Goal: Task Accomplishment & Management: Contribute content

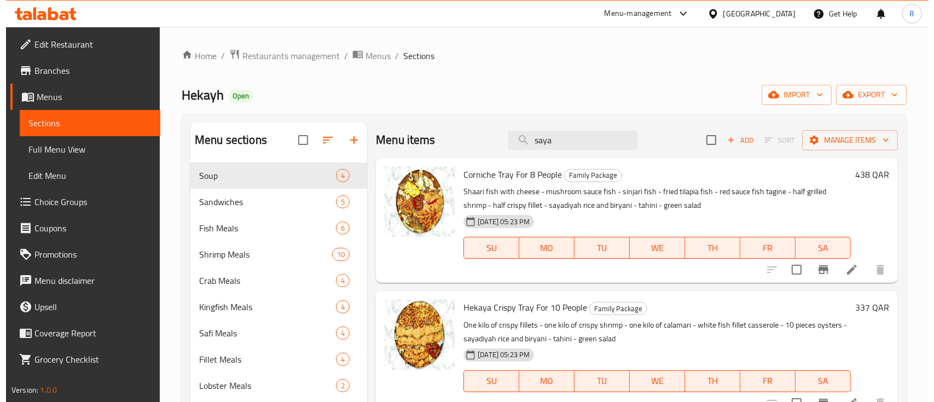
scroll to position [616, 0]
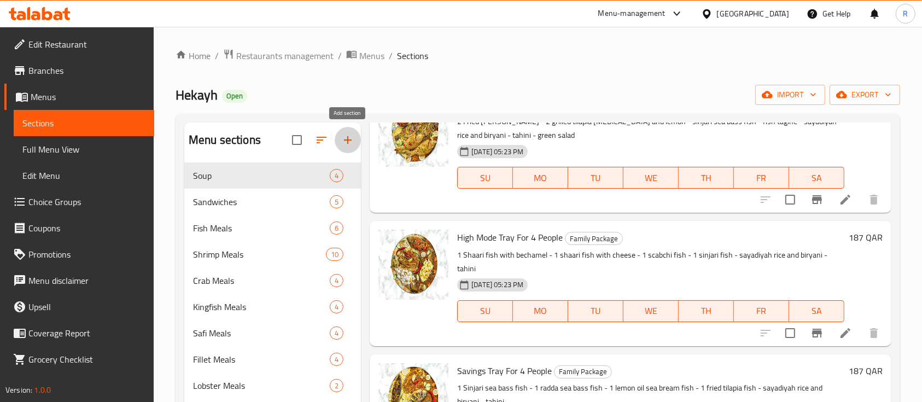
click at [349, 142] on icon "button" at bounding box center [347, 139] width 13 height 13
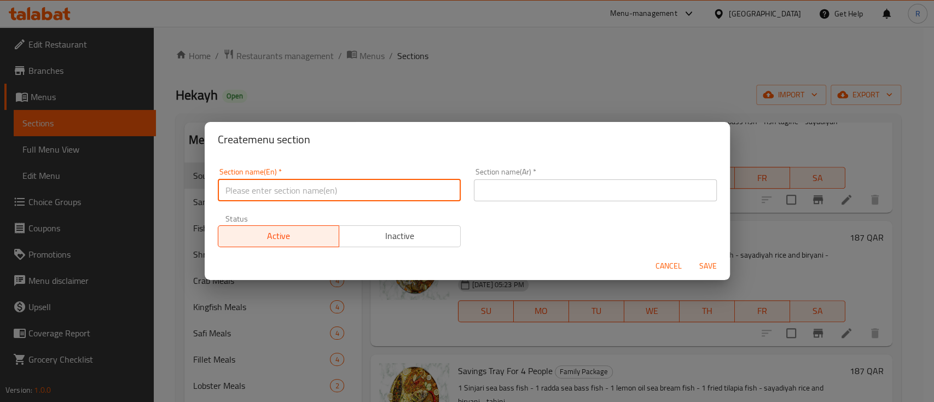
click at [249, 191] on input "text" at bounding box center [339, 190] width 243 height 22
type input "M41"
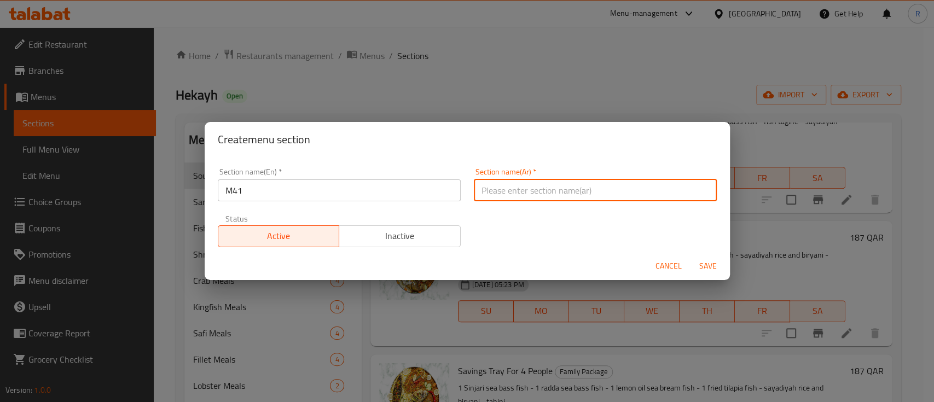
click at [503, 187] on input "text" at bounding box center [595, 190] width 243 height 22
type input "م41"
click at [709, 265] on span "Save" at bounding box center [708, 266] width 26 height 14
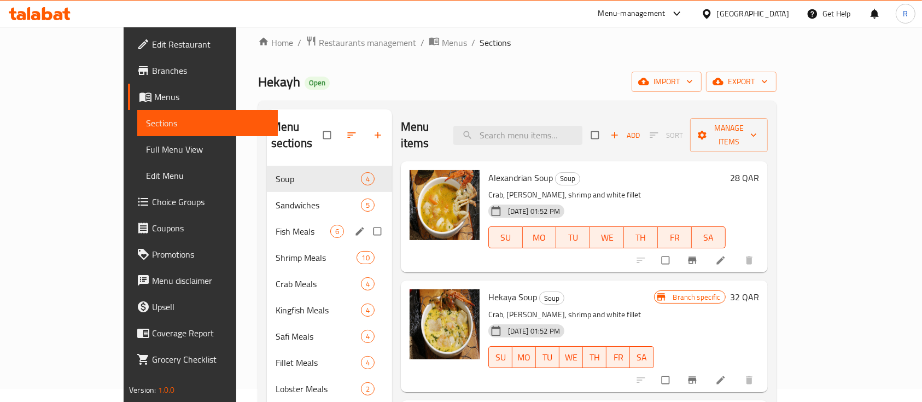
scroll to position [14, 0]
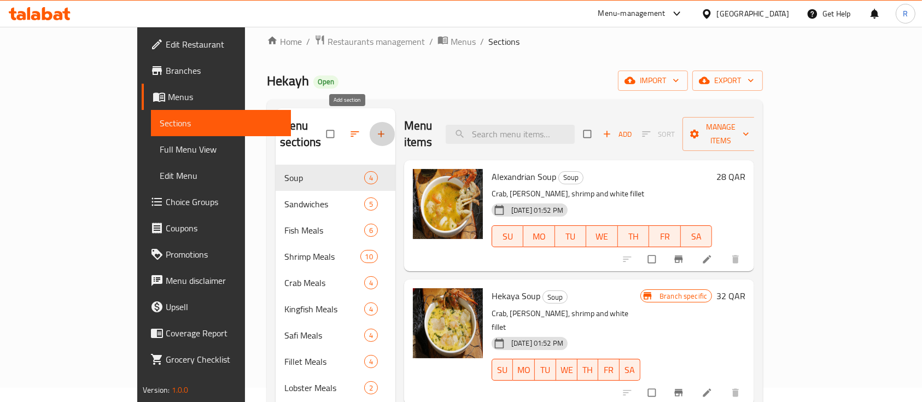
click at [376, 129] on icon "button" at bounding box center [381, 134] width 11 height 11
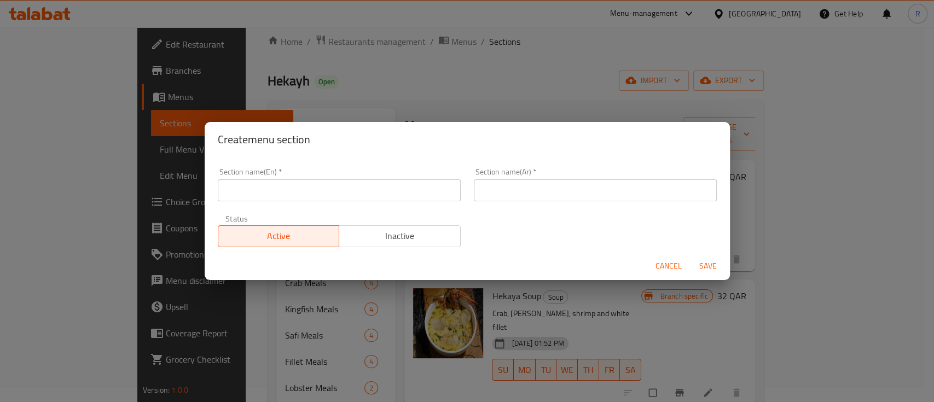
click at [295, 184] on input "text" at bounding box center [339, 190] width 243 height 22
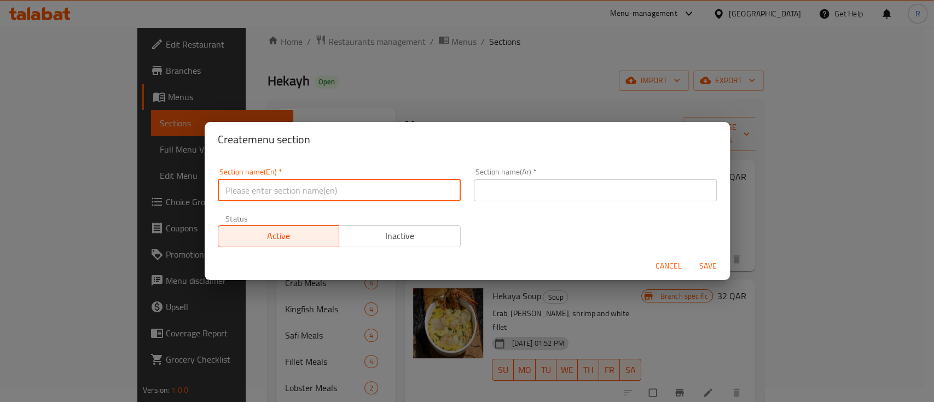
type input "M41"
click at [506, 179] on input "text" at bounding box center [595, 190] width 243 height 22
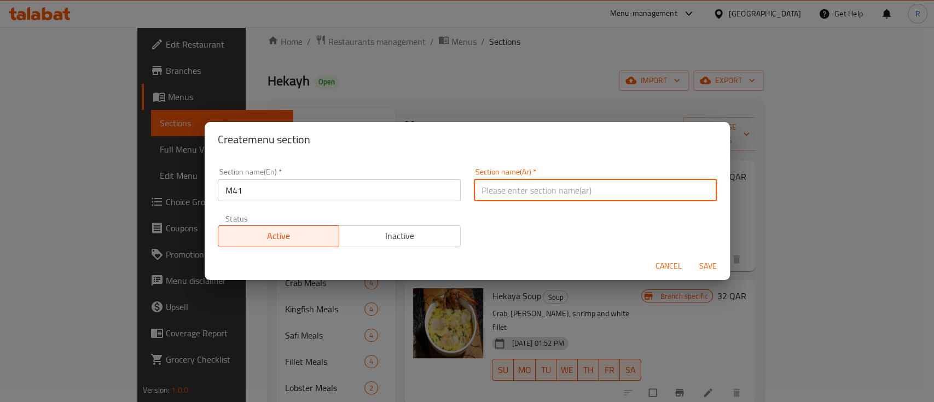
type input "م41"
click at [716, 272] on span "Save" at bounding box center [708, 266] width 26 height 14
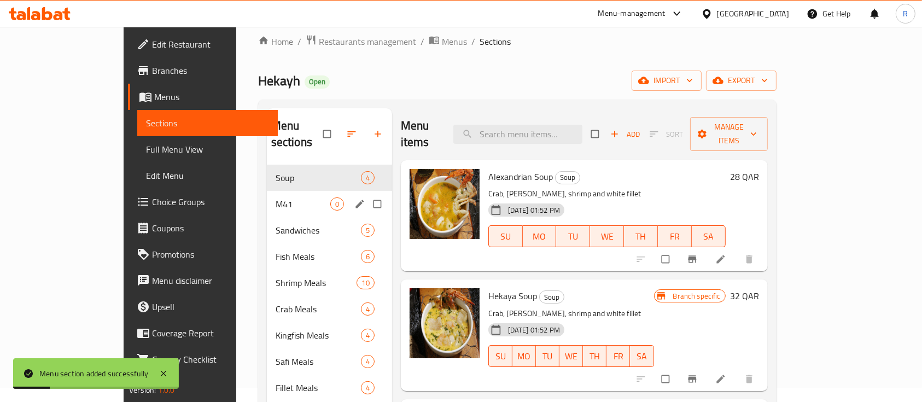
click at [276, 197] on span "M41" at bounding box center [303, 203] width 55 height 13
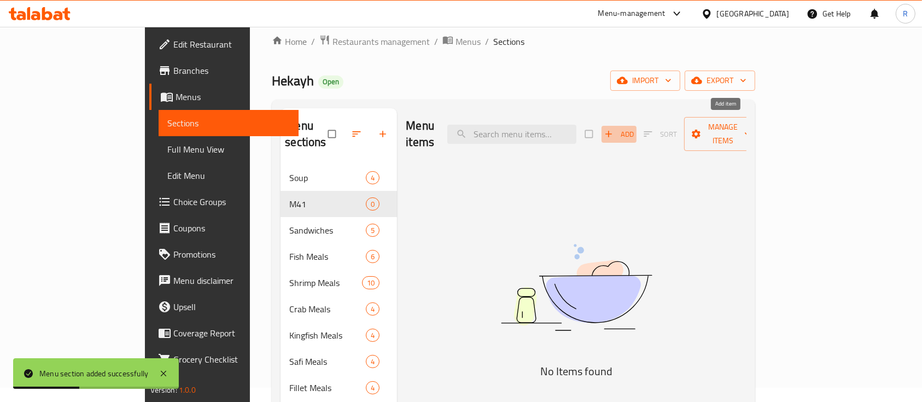
click at [634, 128] on span "Add" at bounding box center [619, 134] width 30 height 13
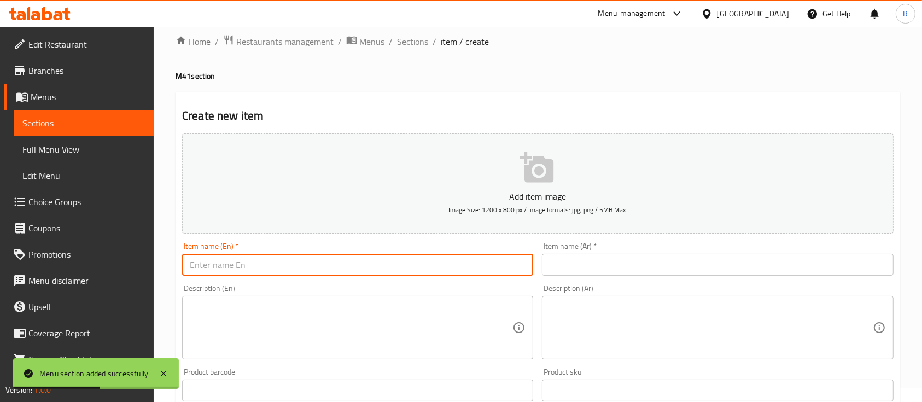
click at [370, 260] on input "text" at bounding box center [357, 265] width 351 height 22
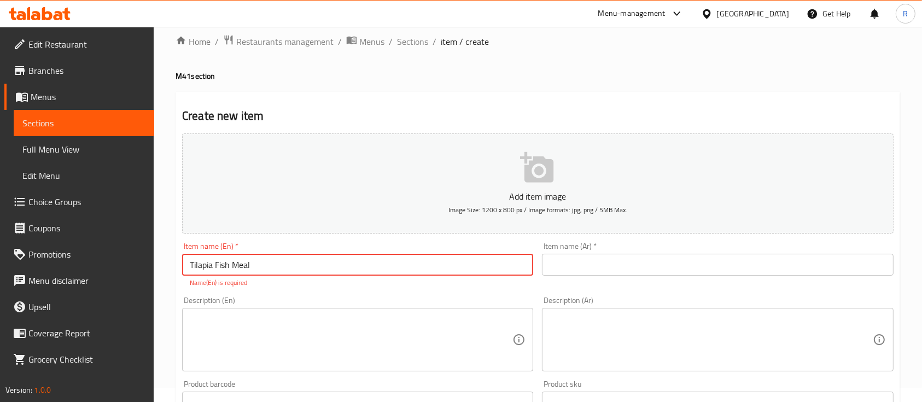
click at [271, 258] on input "Tilapia Fish Meal" at bounding box center [357, 265] width 351 height 22
type input "Tilapia Fish Meal"
click at [586, 262] on input "text" at bounding box center [717, 265] width 351 height 22
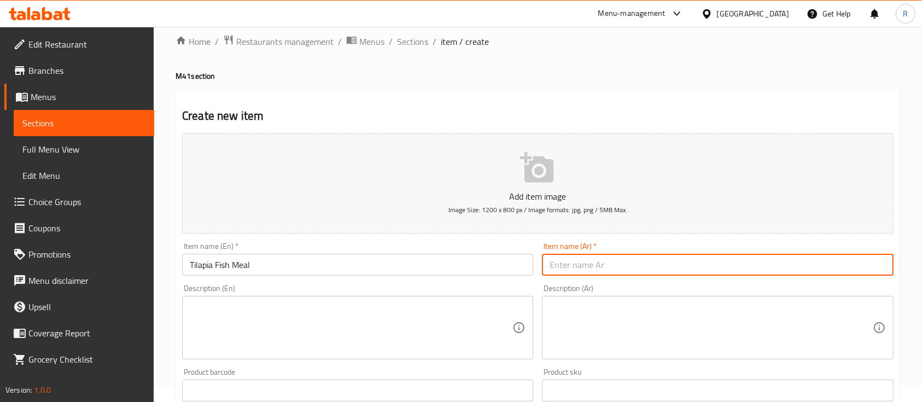
paste input "وجبة سمك البلطي"
type input "وجبة سمك البلطي"
click at [477, 104] on div "Create new item Add item image Image Size: 1200 x 800 px / Image formats: jpg, …" at bounding box center [538, 410] width 725 height 637
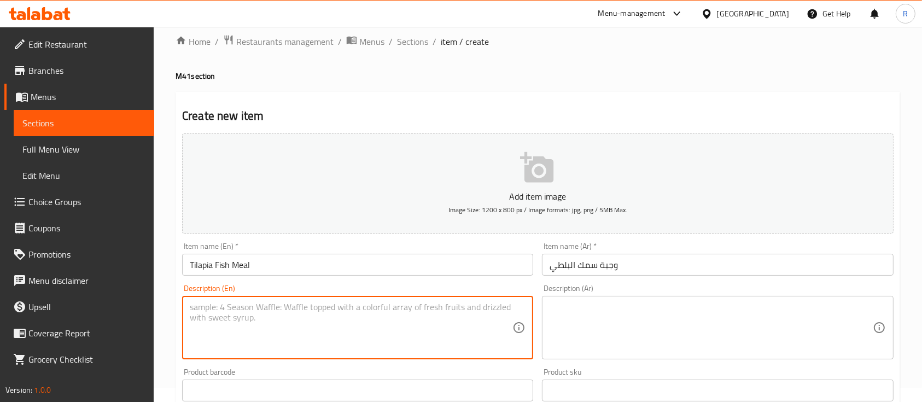
click at [254, 329] on textarea at bounding box center [351, 328] width 323 height 52
click at [309, 311] on textarea "Tilapia fish, rice and double up" at bounding box center [351, 328] width 323 height 52
type textarea "Tilapia fish, rice and double up"
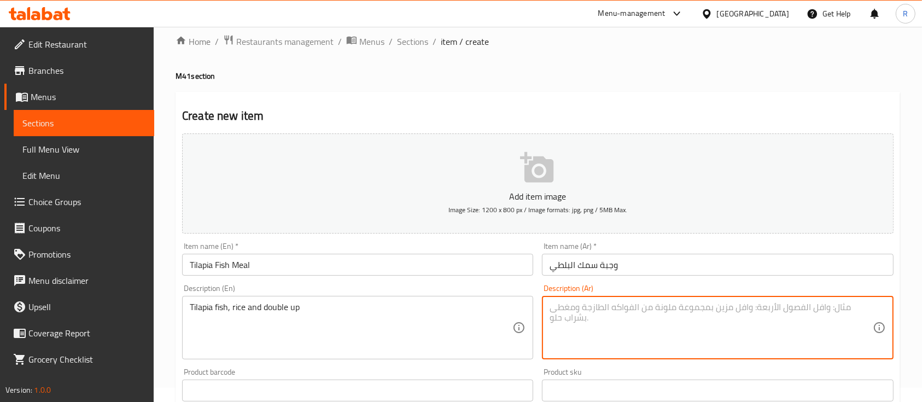
click at [591, 324] on textarea at bounding box center [711, 328] width 323 height 52
paste textarea "سمك البلطي والأرز والضعف"
type textarea "سمك البلطي والأرز والضعف"
click at [488, 73] on h4 "M41 section" at bounding box center [538, 76] width 725 height 11
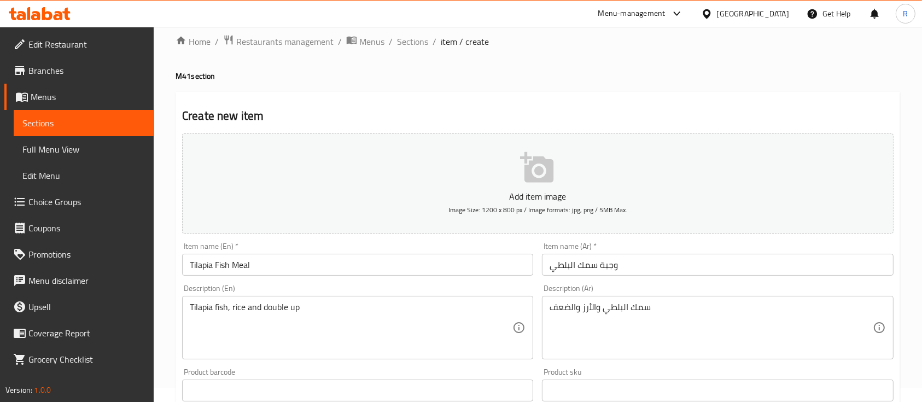
click at [488, 73] on h4 "M41 section" at bounding box center [538, 76] width 725 height 11
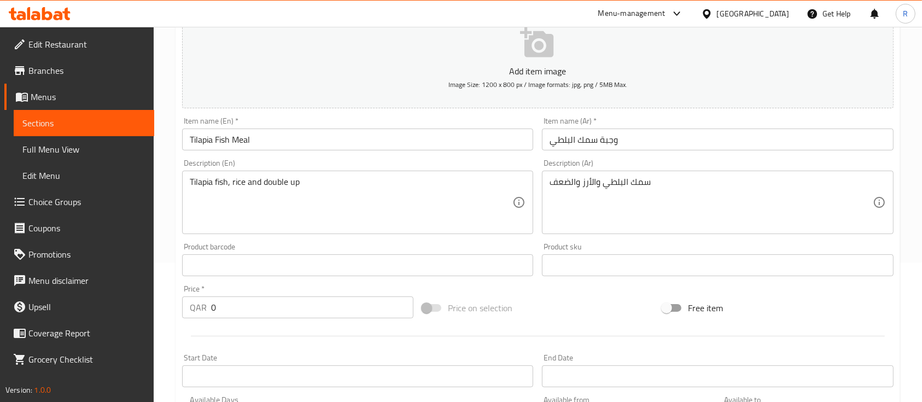
scroll to position [231, 0]
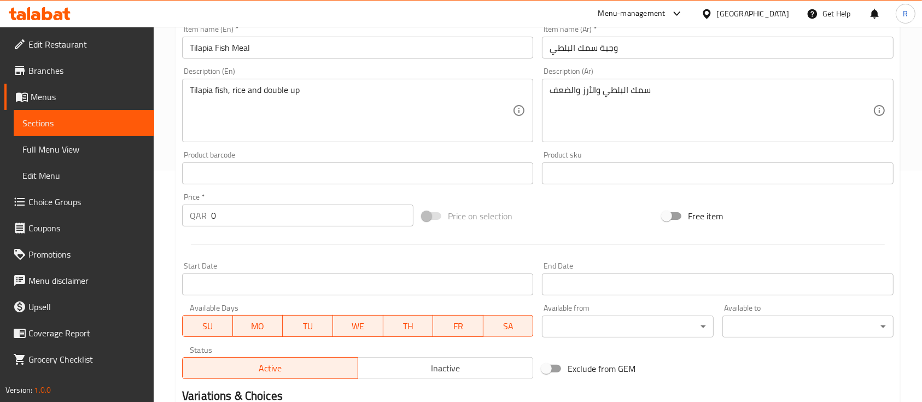
click at [251, 214] on input "0" at bounding box center [312, 216] width 202 height 22
click at [251, 214] on input "40" at bounding box center [312, 216] width 202 height 22
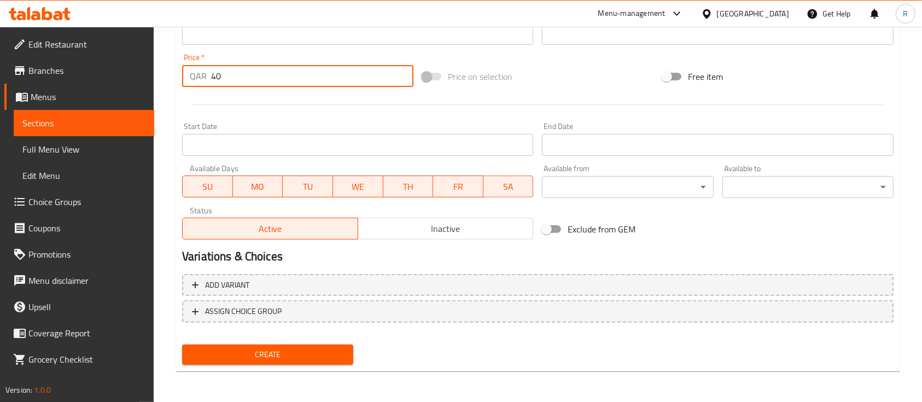
type input "40"
click at [914, 241] on div "Home / Restaurants management / Menus / Sections / item / create M41 section Cr…" at bounding box center [538, 29] width 768 height 746
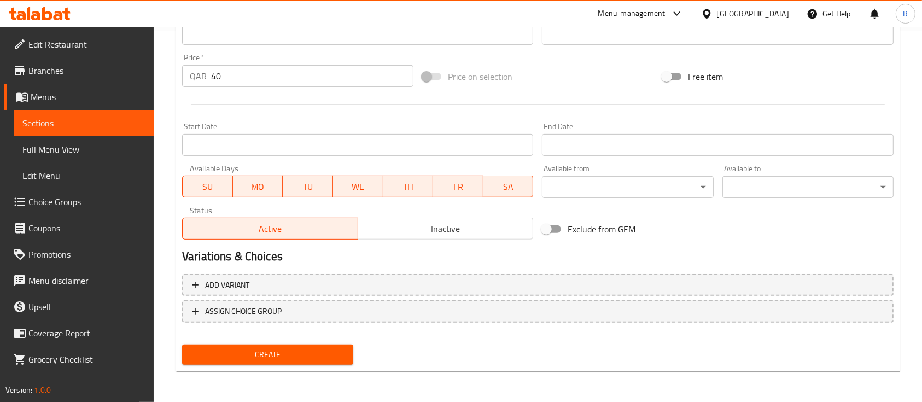
click at [280, 346] on button "Create" at bounding box center [267, 355] width 171 height 20
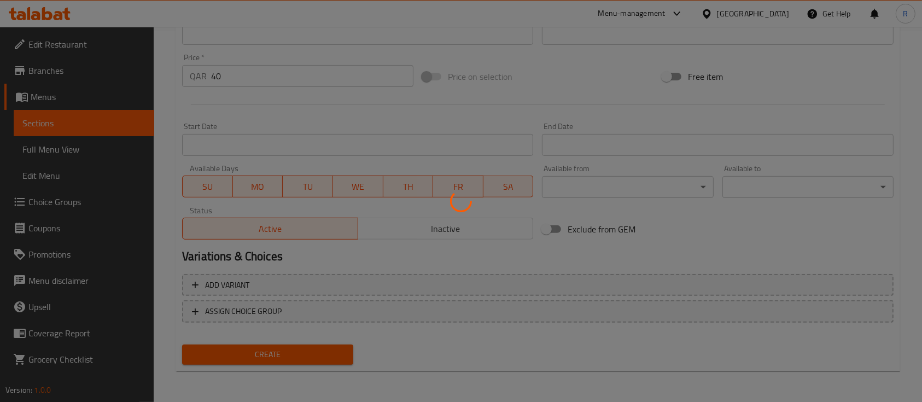
type input "0"
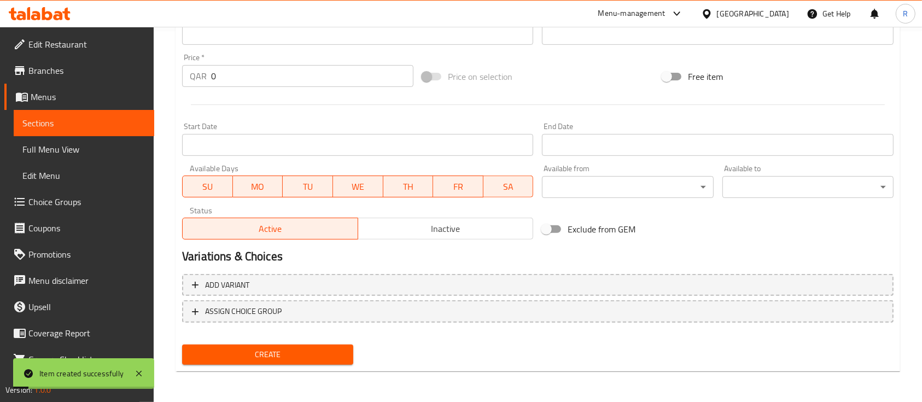
scroll to position [0, 0]
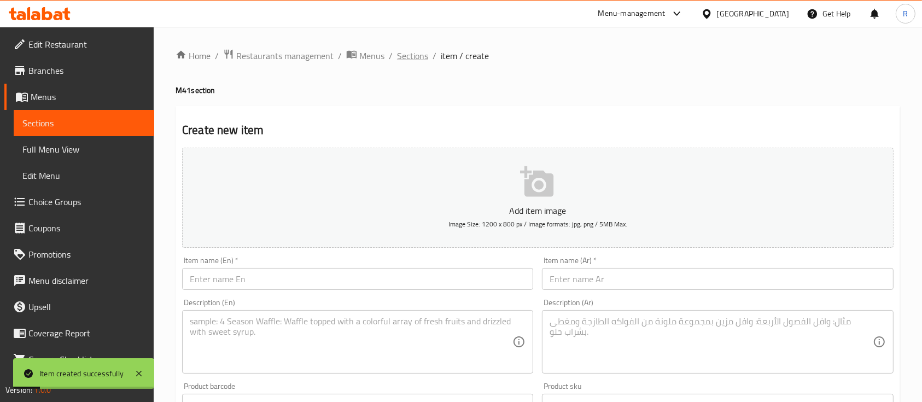
click at [406, 55] on span "Sections" at bounding box center [412, 55] width 31 height 13
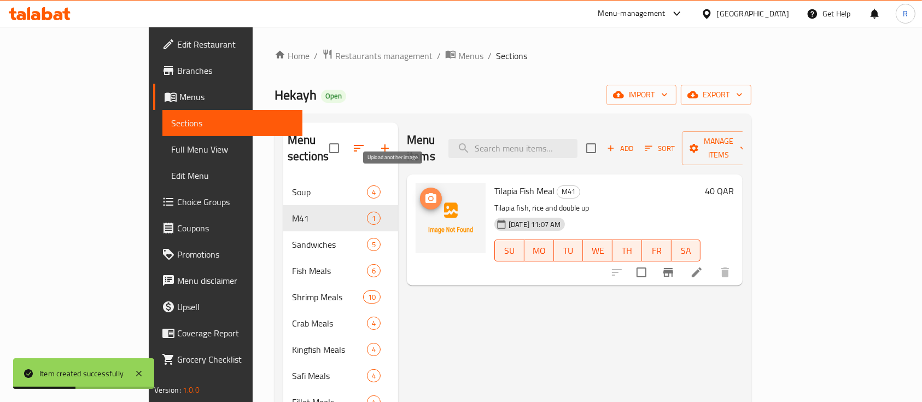
click at [426, 193] on icon "upload picture" at bounding box center [431, 198] width 11 height 10
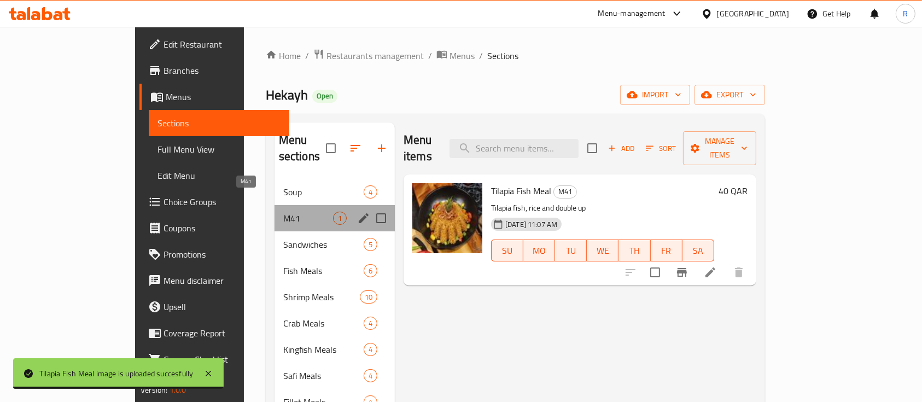
click at [283, 212] on span "M41" at bounding box center [308, 218] width 50 height 13
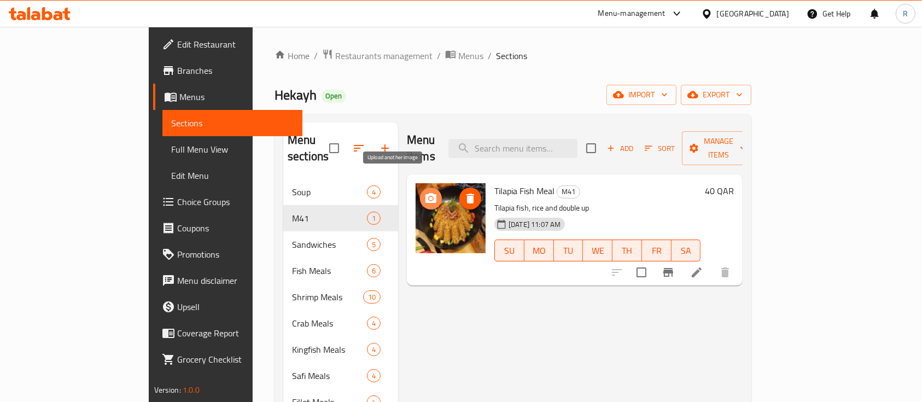
click at [420, 192] on span "upload picture" at bounding box center [431, 198] width 22 height 13
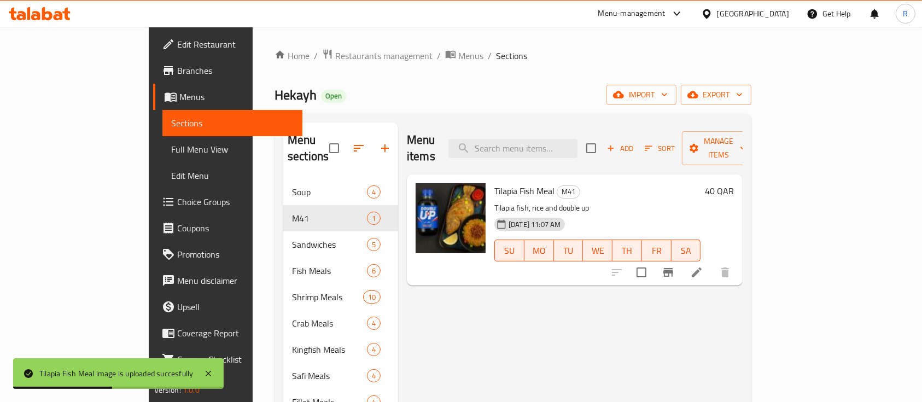
click at [527, 77] on div "Home / Restaurants management / Menus / Sections Hekayh Open import export Menu…" at bounding box center [513, 409] width 477 height 721
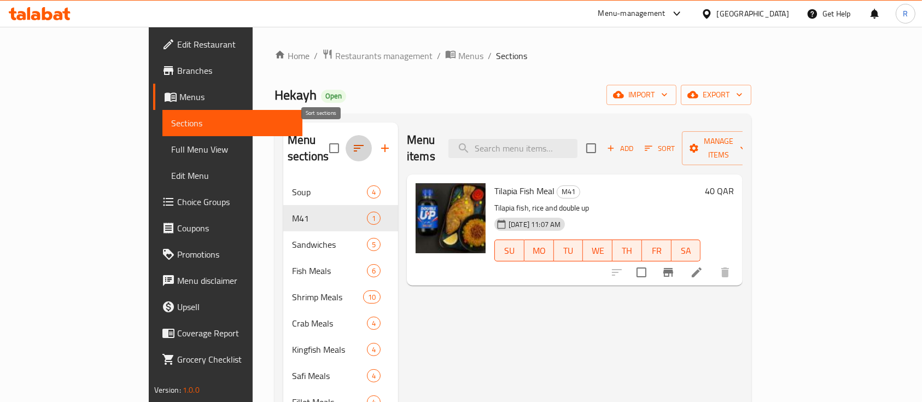
click at [352, 142] on icon "button" at bounding box center [358, 148] width 13 height 13
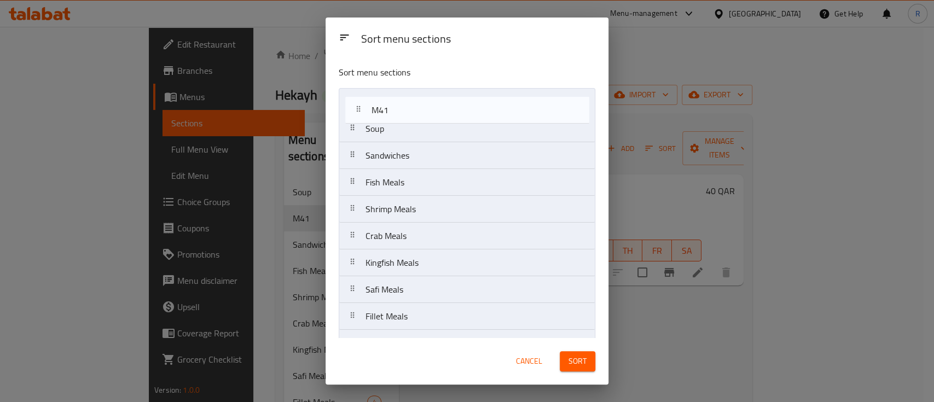
drag, startPoint x: 383, startPoint y: 129, endPoint x: 389, endPoint y: 108, distance: 22.3
click at [389, 108] on nav "Soup M41 Sandwiches Fish Meals Shrimp Meals Crab Meals Kingfish Meals Safi Meal…" at bounding box center [467, 383] width 257 height 591
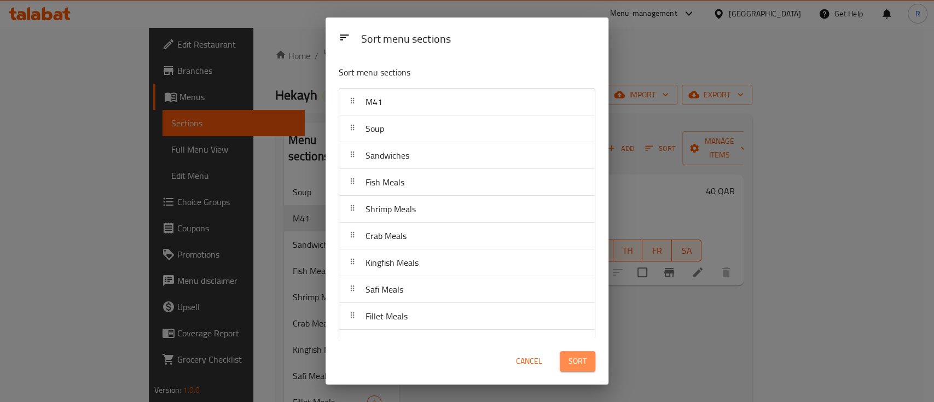
click at [579, 363] on span "Sort" at bounding box center [577, 361] width 18 height 14
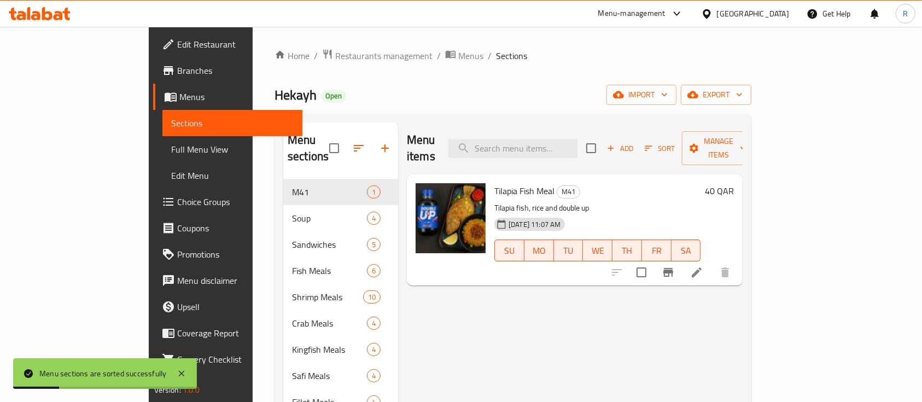
click at [526, 43] on div "Home / Restaurants management / Menus / Sections Hekayh Open import export Menu…" at bounding box center [513, 409] width 521 height 765
click at [684, 13] on icon at bounding box center [677, 13] width 13 height 13
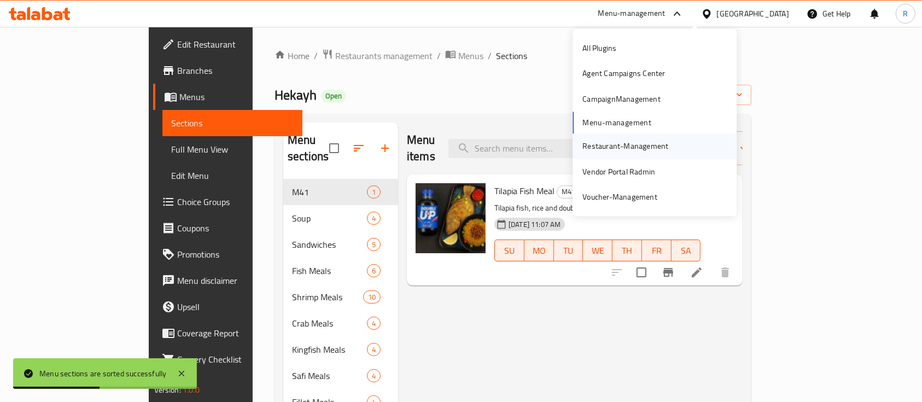
click at [614, 155] on div "Restaurant-Management" at bounding box center [625, 146] width 103 height 25
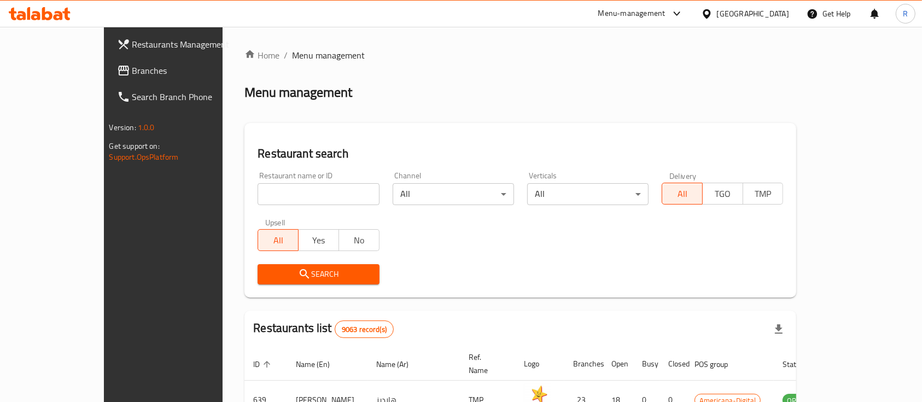
click at [258, 198] on input "search" at bounding box center [318, 194] width 121 height 22
type input "heka"
click button "Search" at bounding box center [318, 274] width 121 height 20
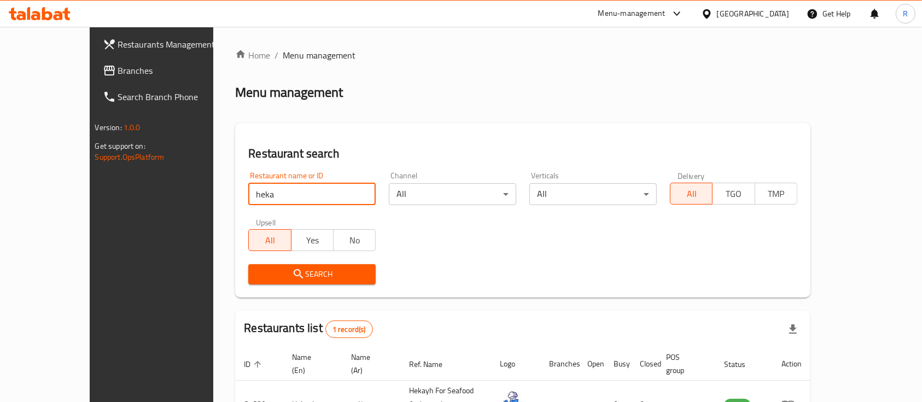
scroll to position [64, 0]
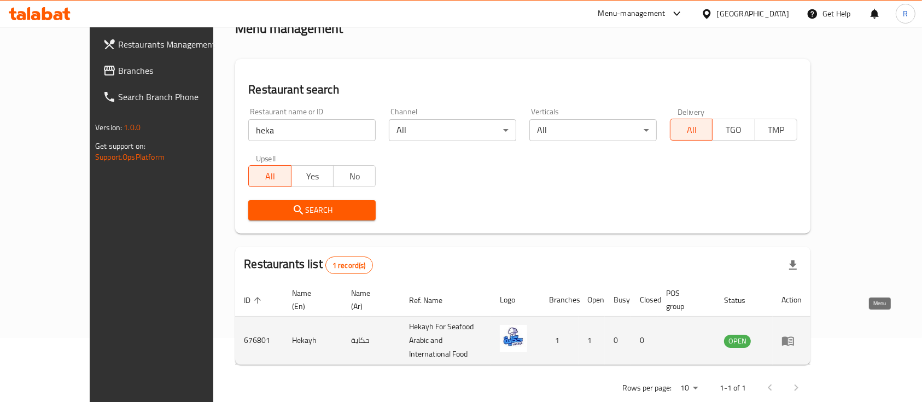
click at [794, 336] on icon "enhanced table" at bounding box center [788, 340] width 12 height 9
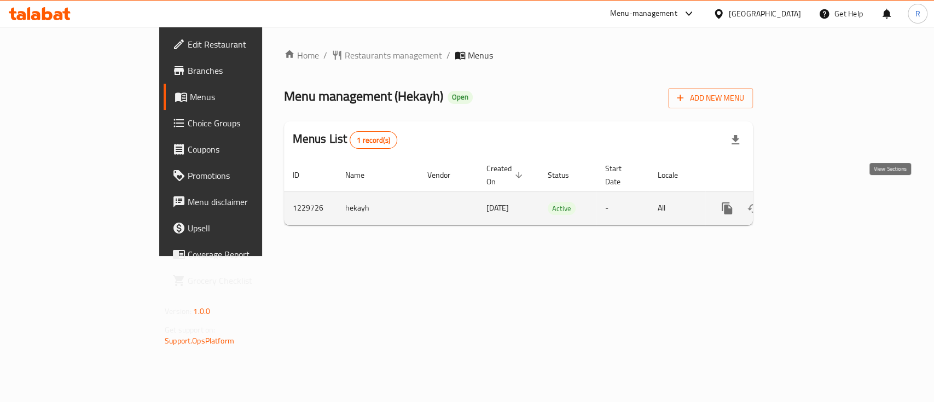
click at [819, 195] on link "enhanced table" at bounding box center [806, 208] width 26 height 26
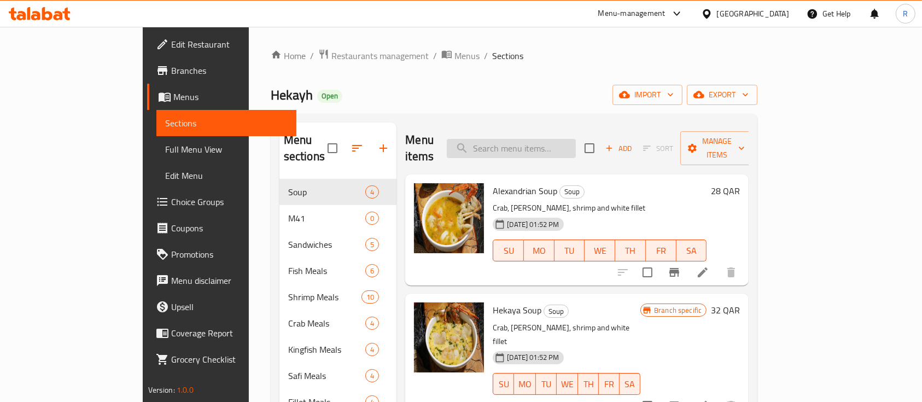
click at [574, 139] on input "search" at bounding box center [511, 148] width 129 height 19
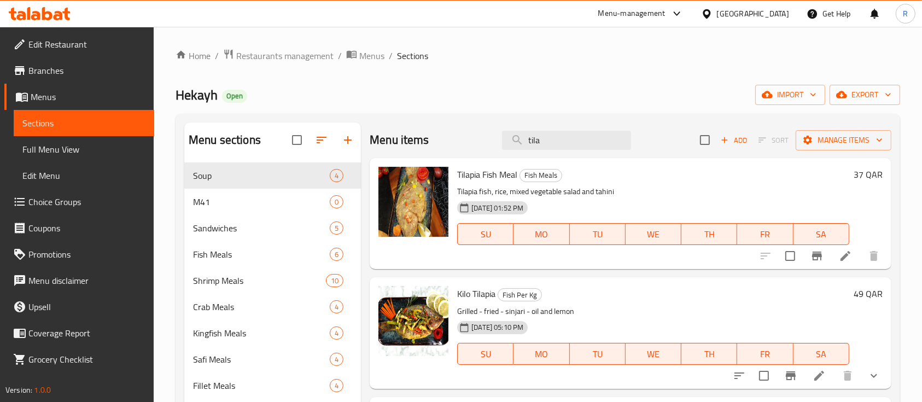
type input "tila"
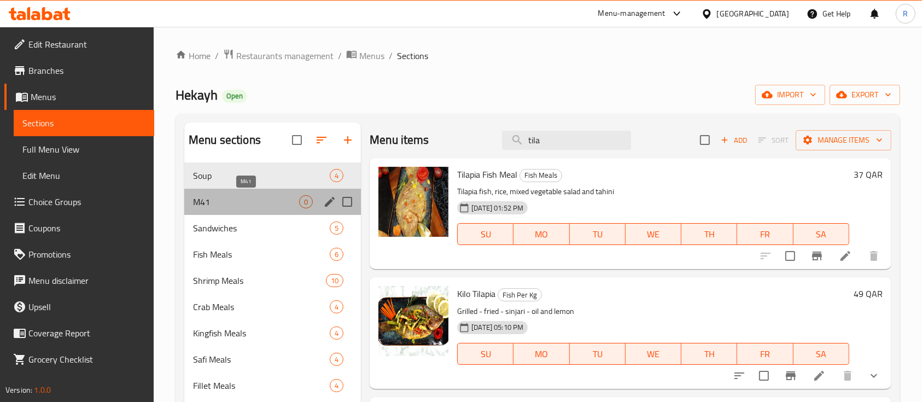
click at [220, 199] on span "M41" at bounding box center [246, 201] width 106 height 13
